Goal: Book appointment/travel/reservation

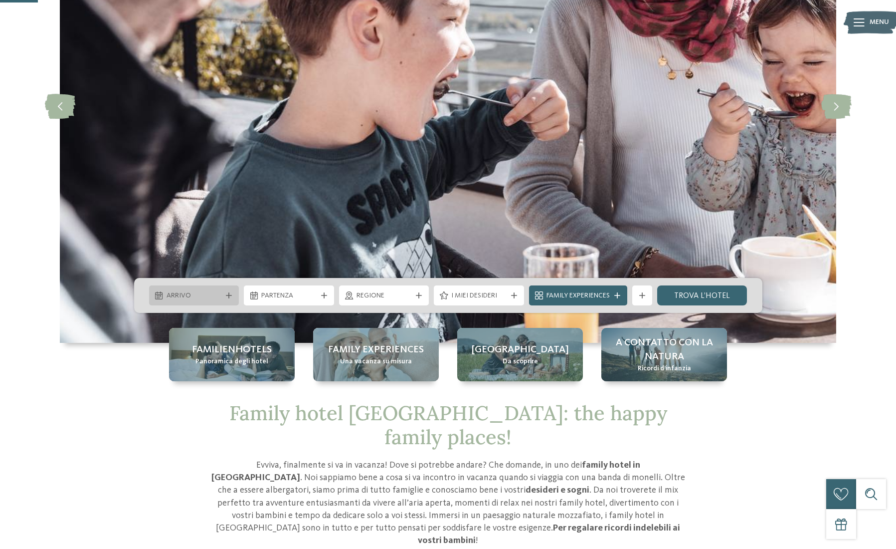
click at [231, 294] on icon at bounding box center [229, 295] width 6 height 6
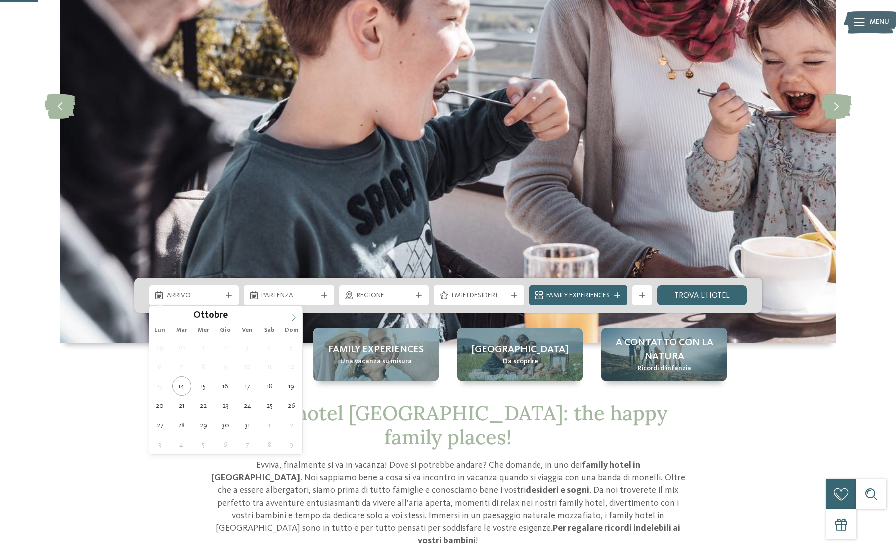
click at [297, 316] on icon at bounding box center [293, 317] width 7 height 7
type input "****"
click at [297, 316] on icon at bounding box center [293, 317] width 7 height 7
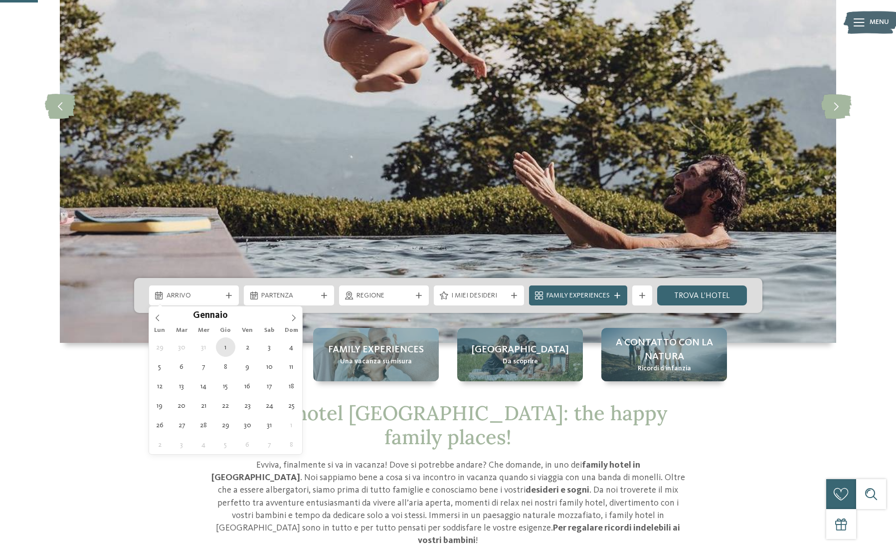
type div "01.01.2026"
type input "****"
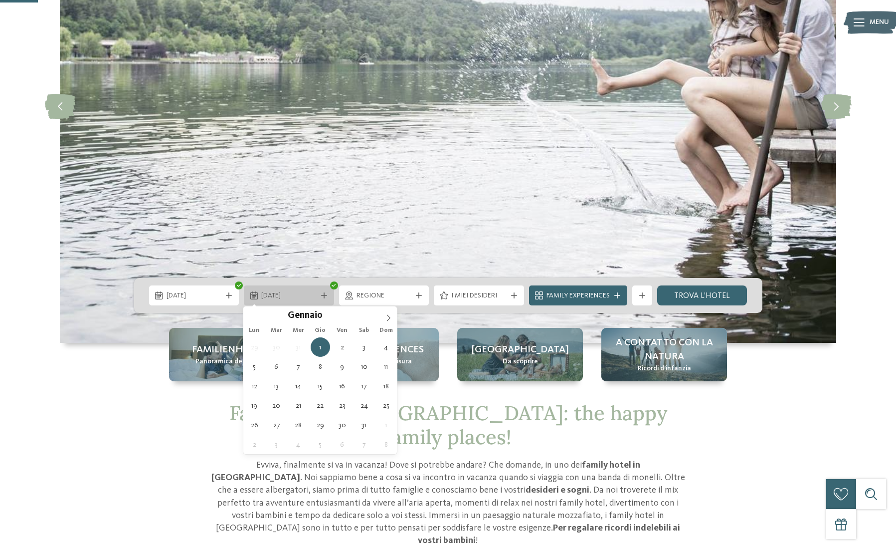
click at [308, 299] on span "01.01.2026" at bounding box center [288, 296] width 55 height 10
type div "06.01.2026"
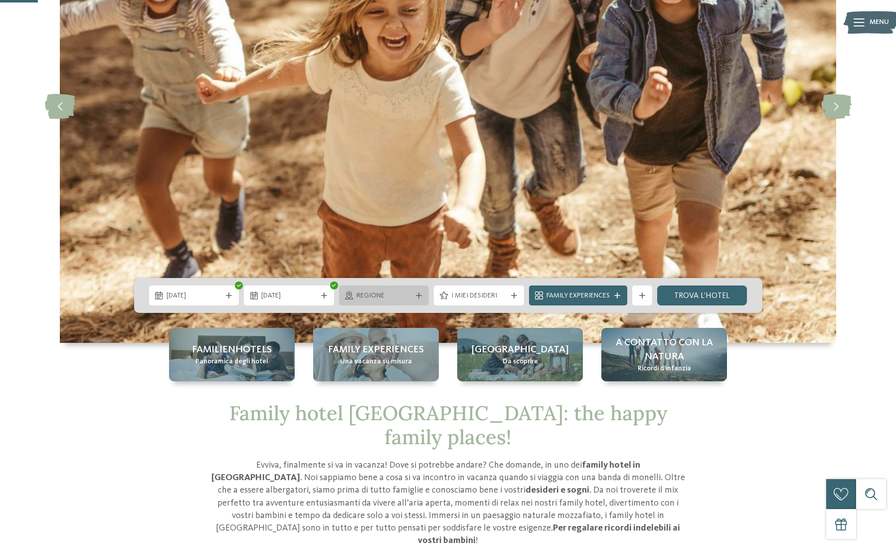
click at [419, 295] on icon at bounding box center [419, 295] width 6 height 6
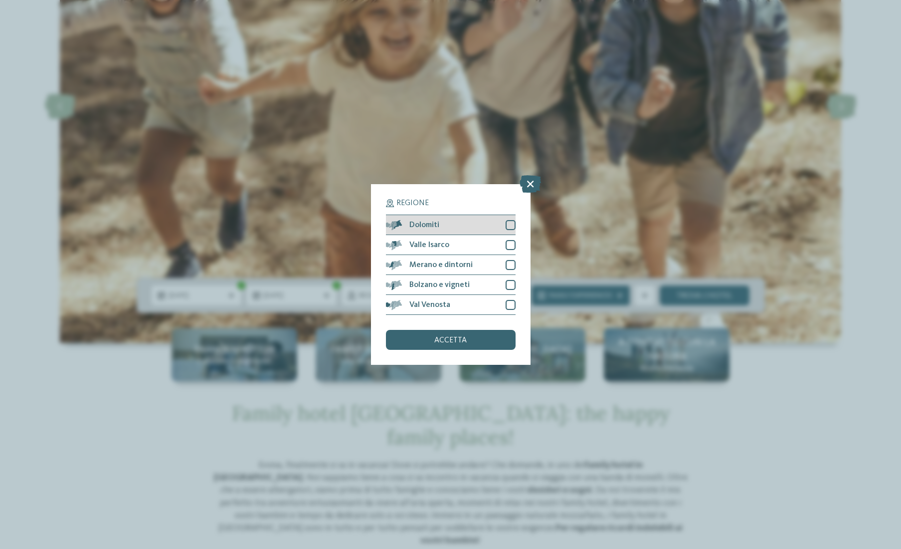
click at [442, 215] on div "Dolomiti" at bounding box center [451, 225] width 130 height 20
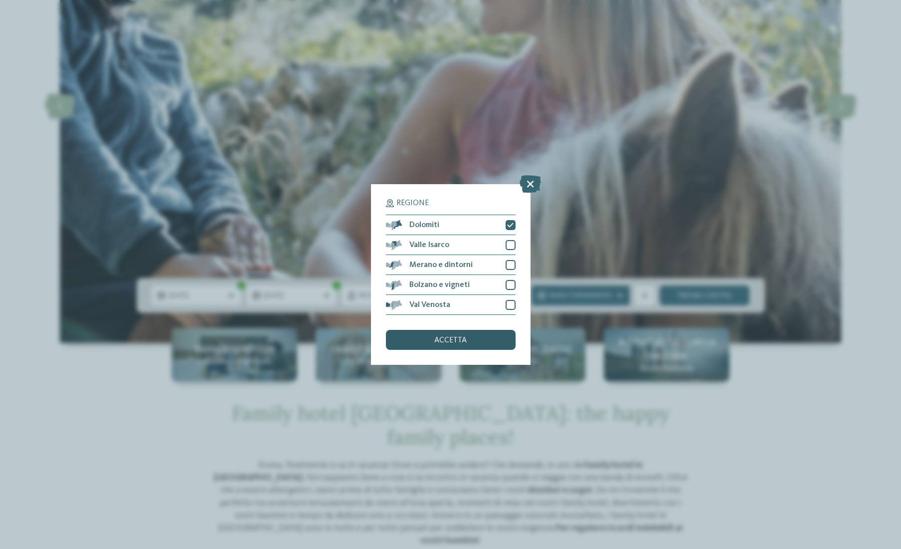
click at [452, 336] on span "accetta" at bounding box center [450, 340] width 32 height 8
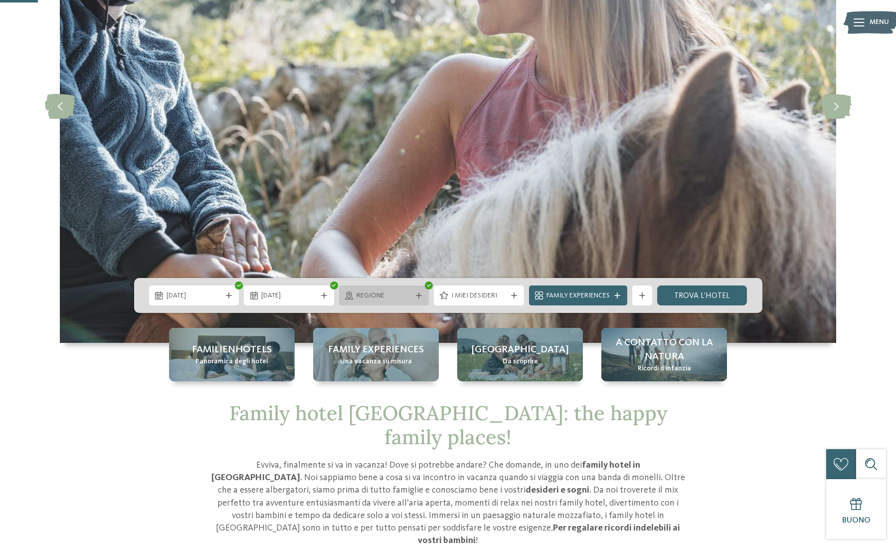
click at [419, 295] on icon at bounding box center [419, 295] width 6 height 6
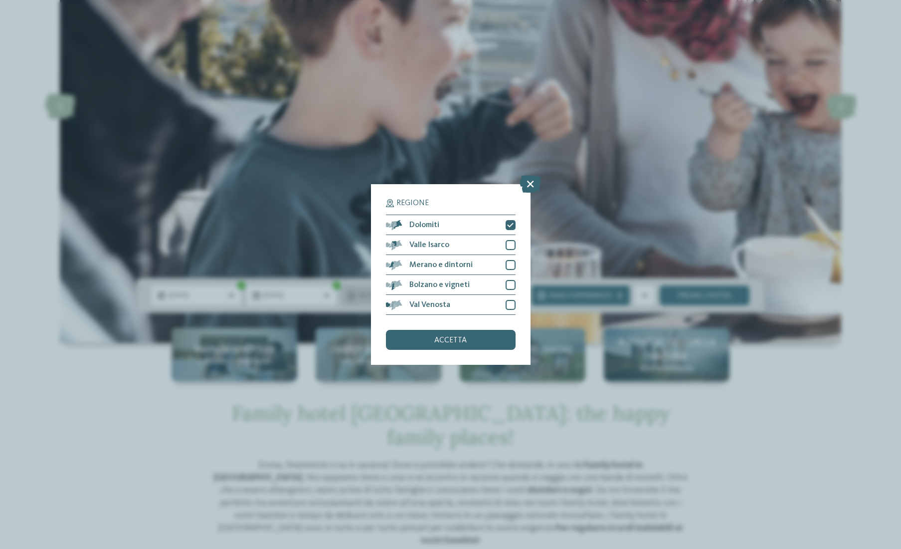
click at [419, 330] on div "accetta" at bounding box center [451, 340] width 130 height 20
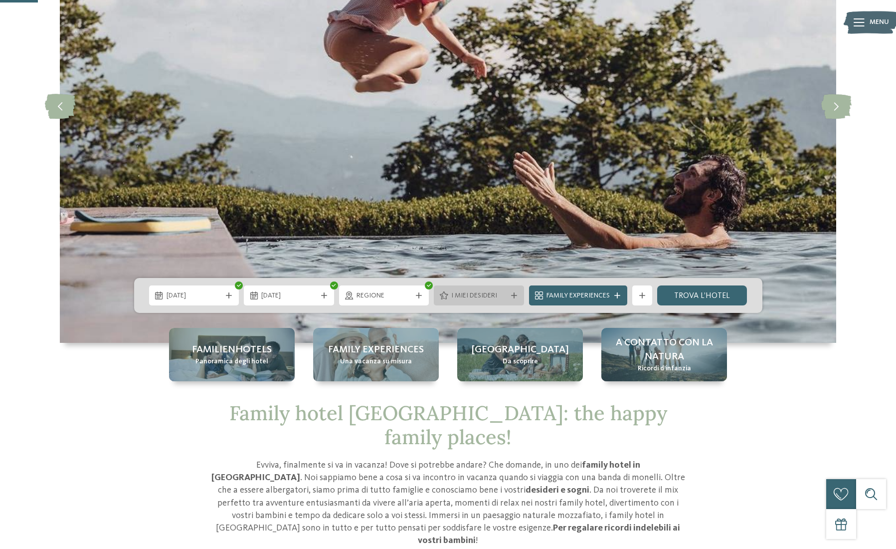
click at [511, 292] on icon at bounding box center [514, 295] width 6 height 6
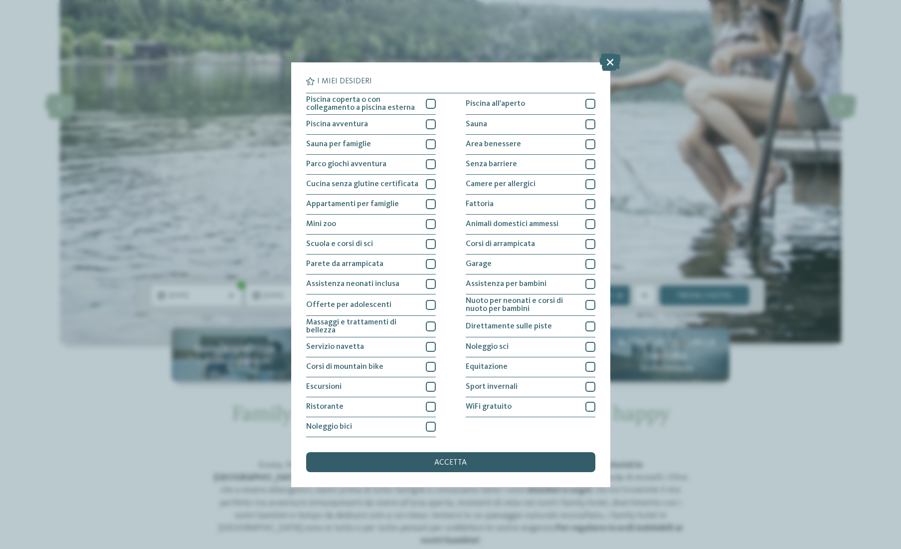
click at [435, 458] on span "accetta" at bounding box center [450, 462] width 32 height 8
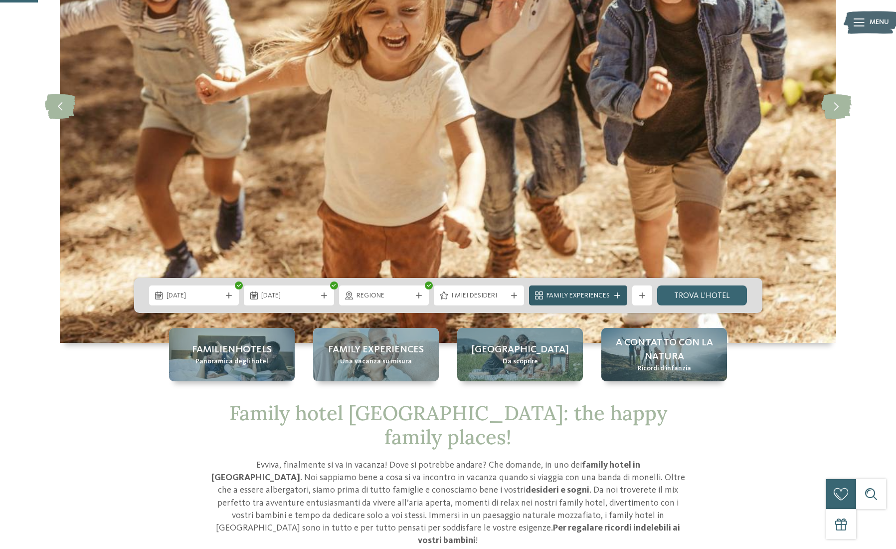
click at [619, 296] on icon at bounding box center [617, 295] width 6 height 6
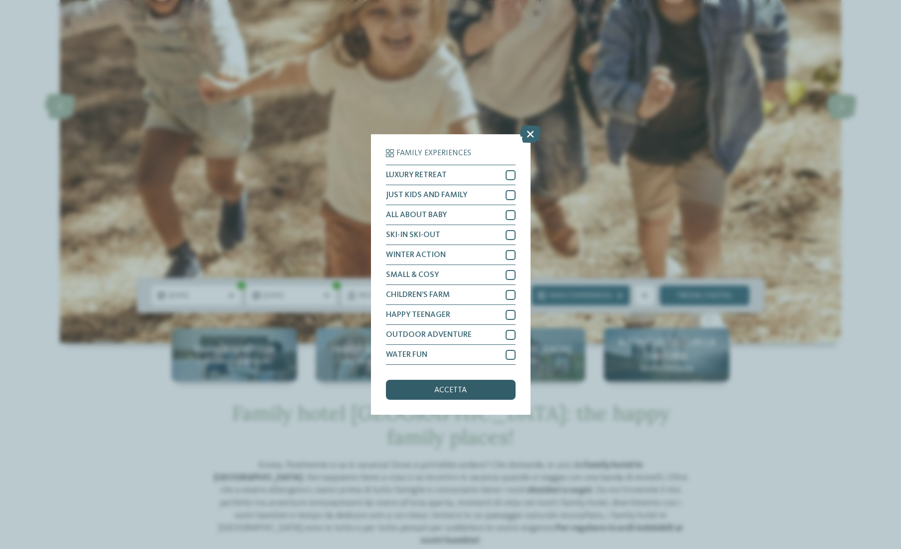
click at [471, 380] on div "accetta" at bounding box center [451, 390] width 130 height 20
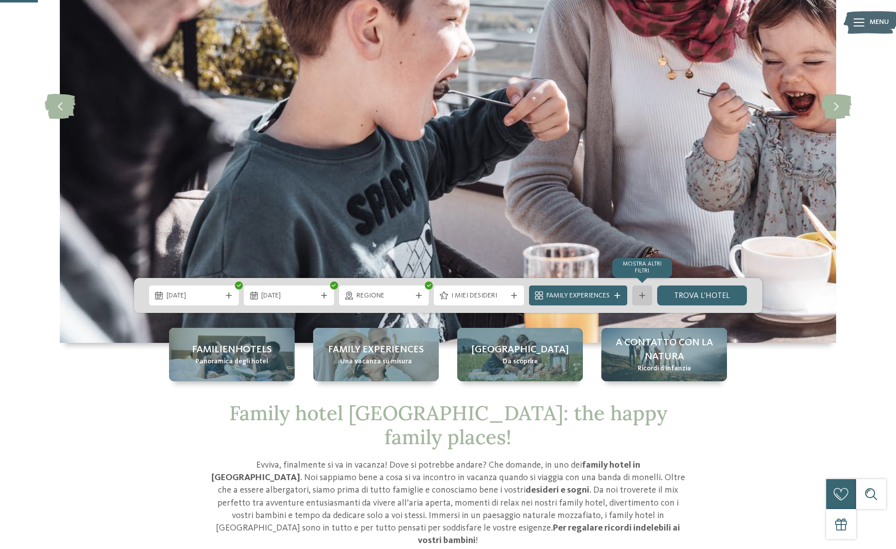
click at [649, 293] on div "mostra altri filtri" at bounding box center [642, 295] width 20 height 20
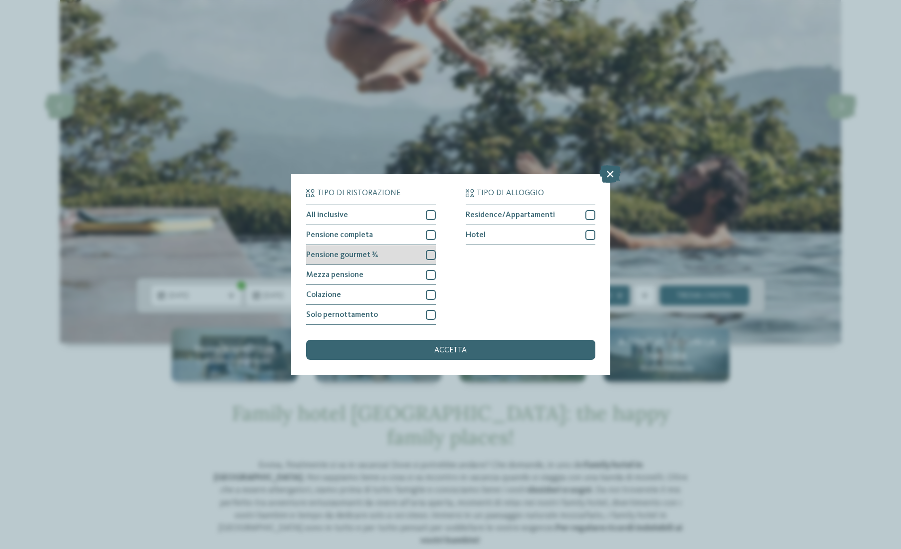
click at [432, 250] on div at bounding box center [431, 255] width 10 height 10
click at [589, 210] on div at bounding box center [590, 215] width 10 height 10
click at [589, 230] on div at bounding box center [590, 235] width 10 height 10
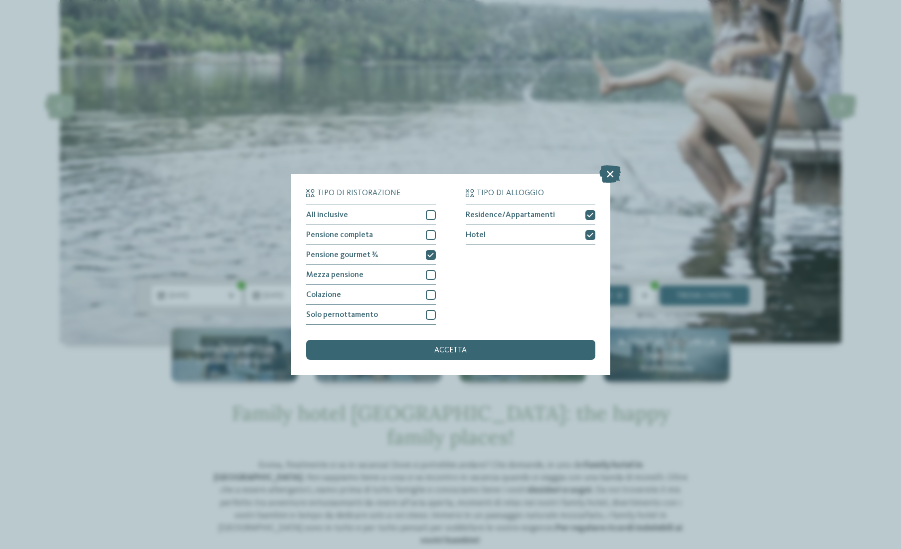
click at [491, 340] on div "accetta" at bounding box center [450, 350] width 289 height 20
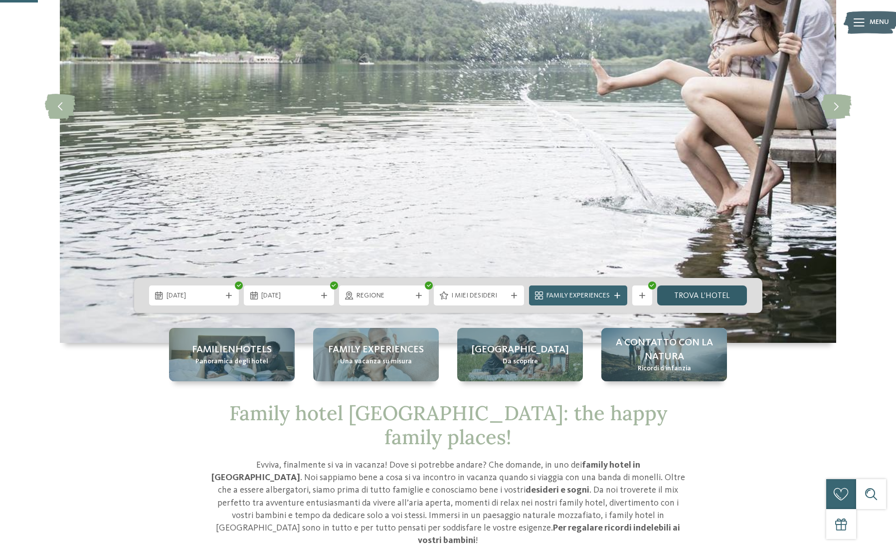
click at [691, 300] on link "trova l’hotel" at bounding box center [702, 295] width 90 height 20
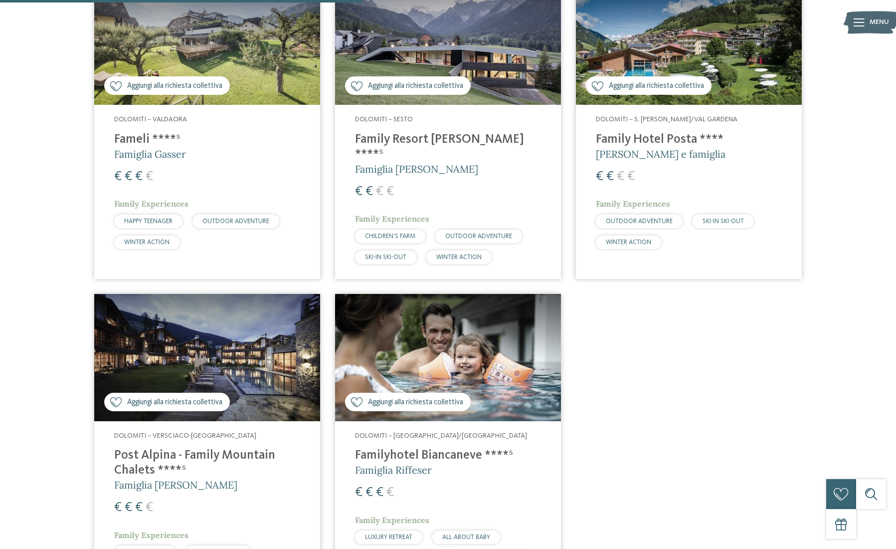
scroll to position [408, 0]
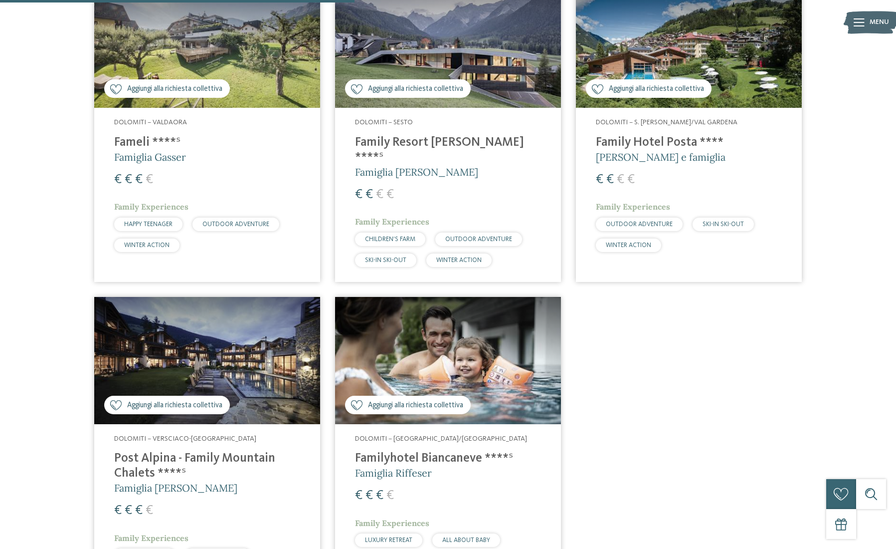
click at [633, 144] on h4 "Family Hotel Posta ****" at bounding box center [689, 142] width 186 height 15
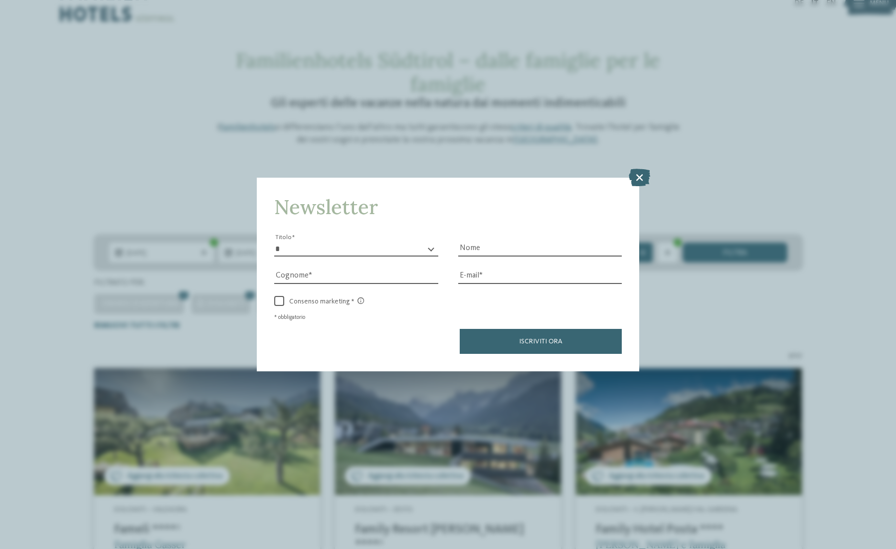
scroll to position [33, 0]
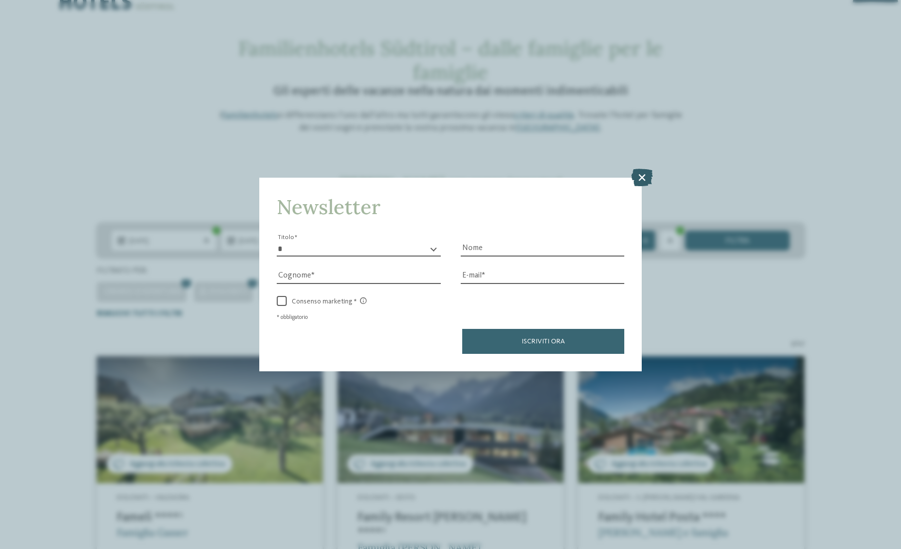
click at [646, 168] on icon at bounding box center [641, 176] width 21 height 17
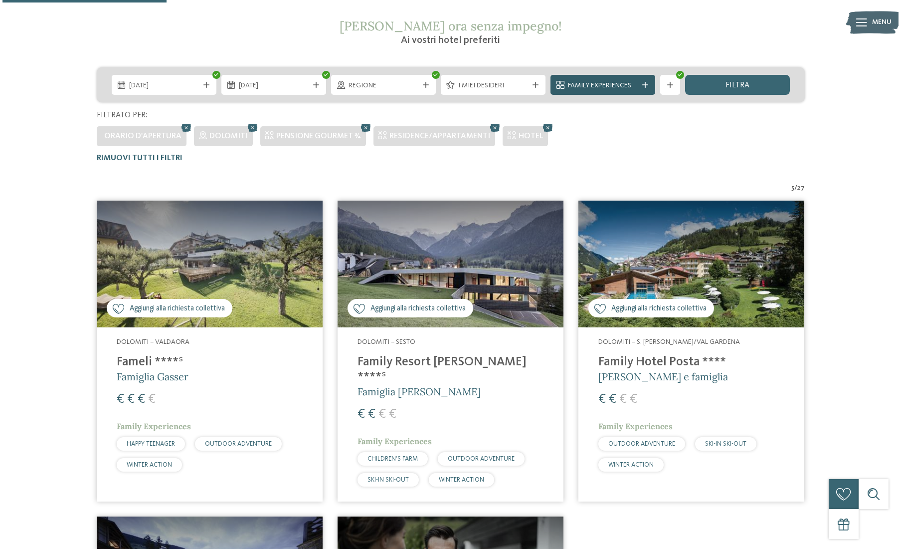
scroll to position [190, 0]
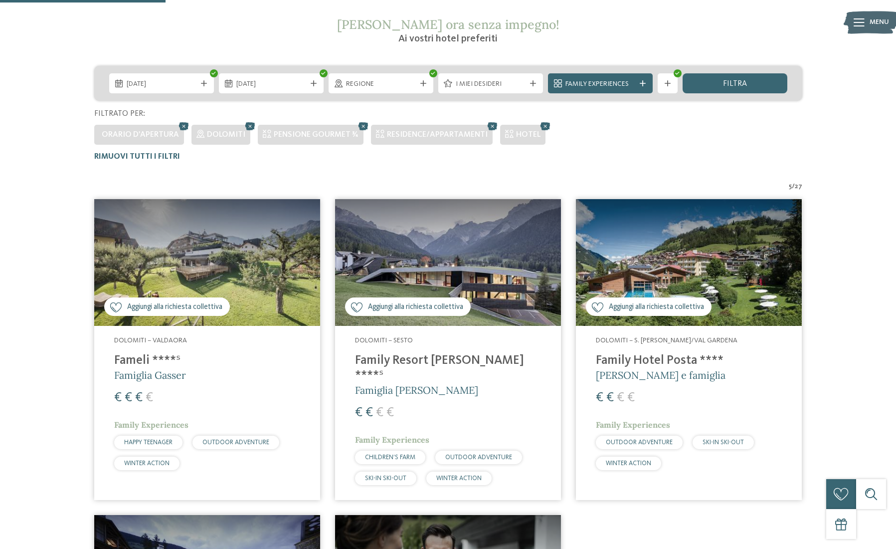
click at [864, 22] on div "Menu" at bounding box center [871, 22] width 50 height 25
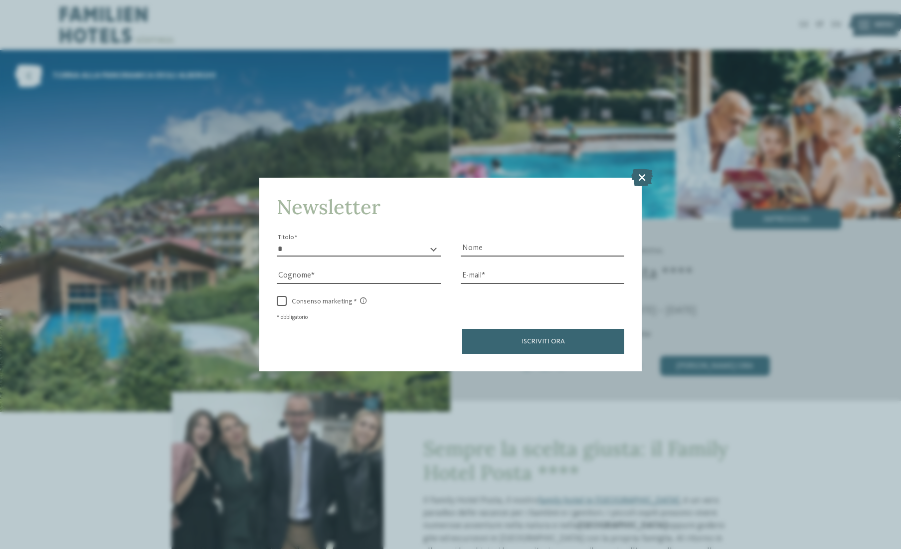
click at [713, 260] on div "Newsletter * ****** ******* ******** ****** Titolo Nome [GEOGRAPHIC_DATA] Fax" at bounding box center [450, 274] width 901 height 549
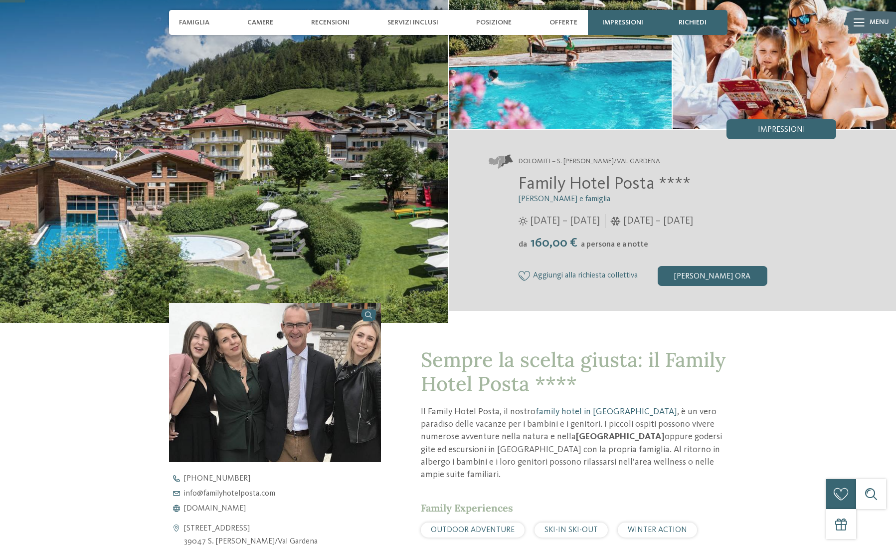
scroll to position [89, 0]
click at [494, 22] on span "Posizione" at bounding box center [493, 22] width 35 height 8
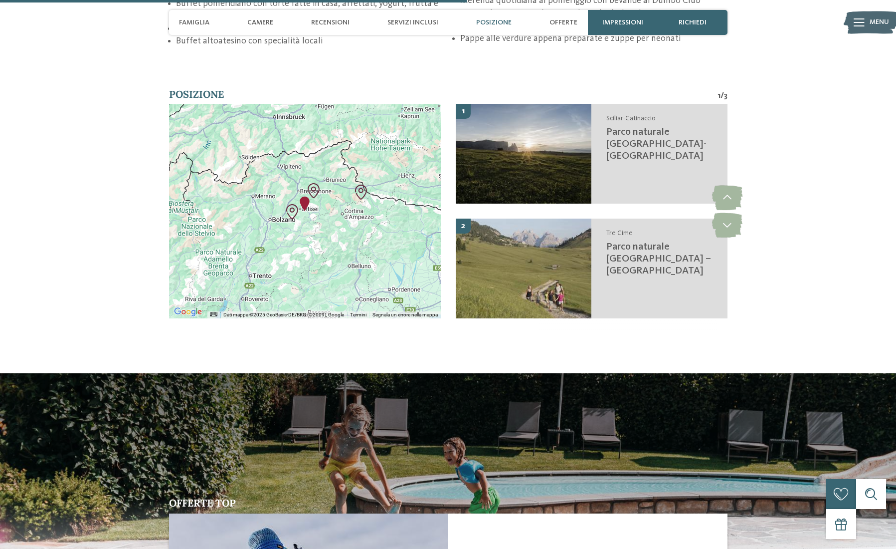
scroll to position [1702, 0]
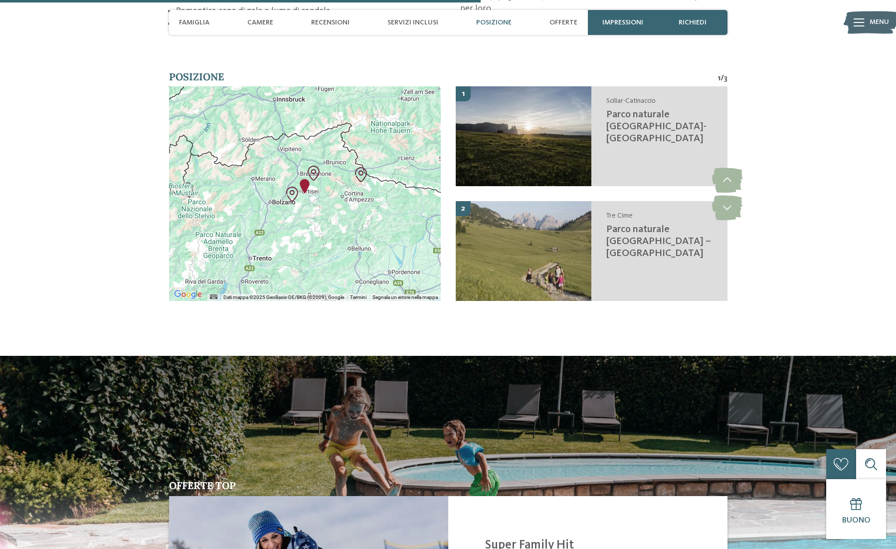
click at [310, 187] on div at bounding box center [305, 193] width 272 height 214
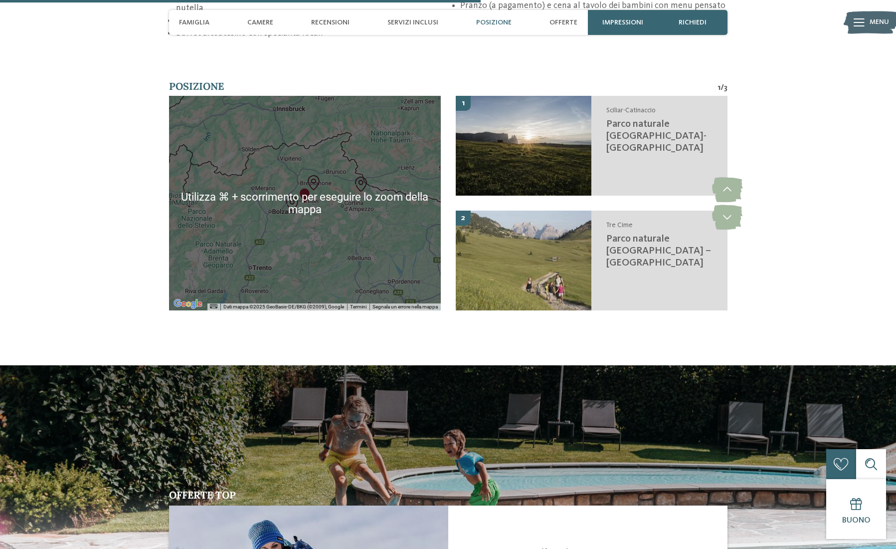
scroll to position [1696, 0]
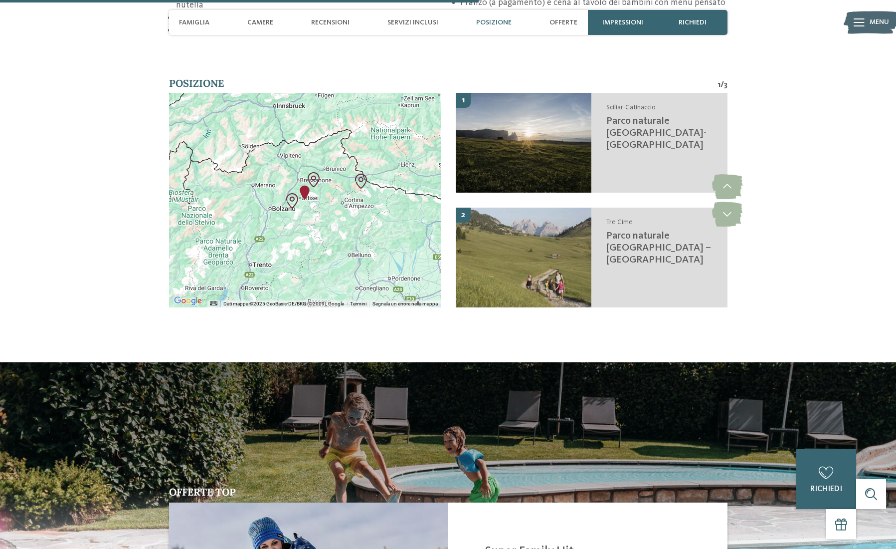
click at [307, 185] on img "Family Hotel Posta" at bounding box center [304, 192] width 15 height 15
click at [324, 184] on div "Family Hotel Posta" at bounding box center [305, 200] width 272 height 214
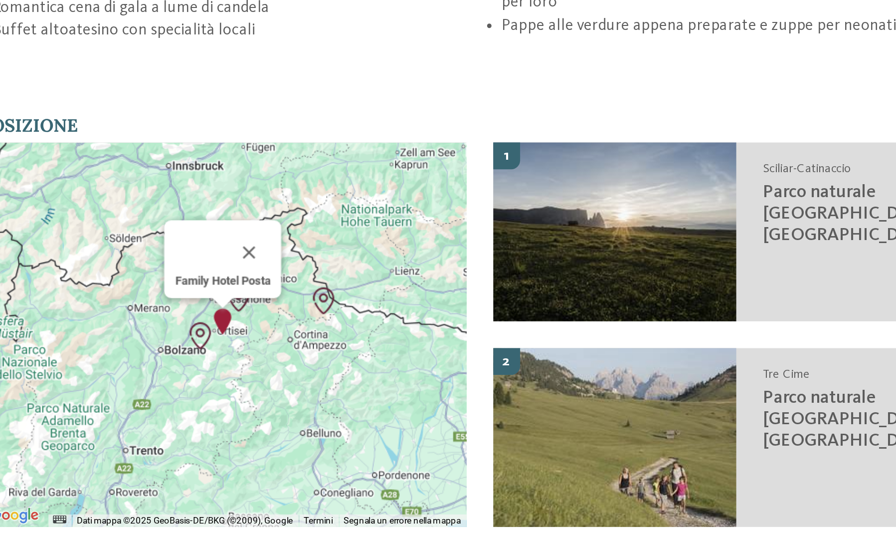
scroll to position [1466, 0]
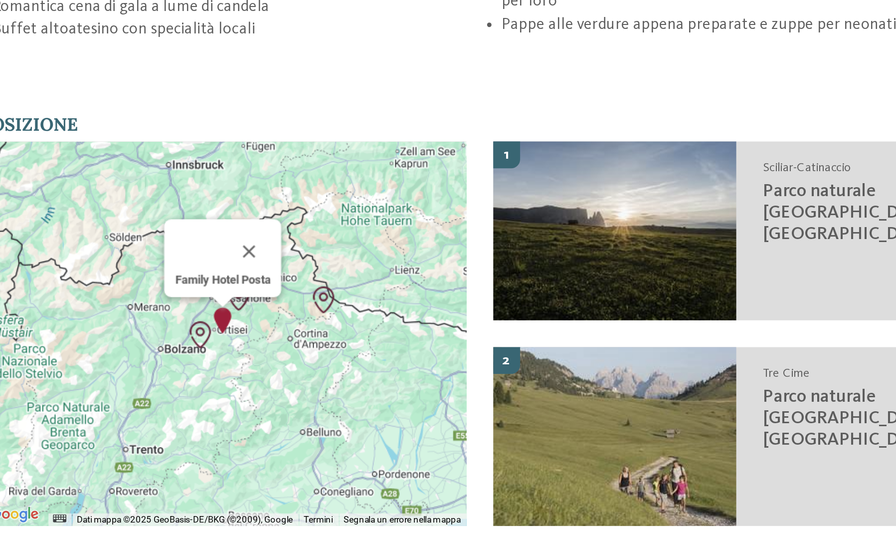
click at [297, 411] on img "Family Hotel Posta" at bounding box center [304, 418] width 15 height 15
